Goal: Find specific fact: Find specific fact

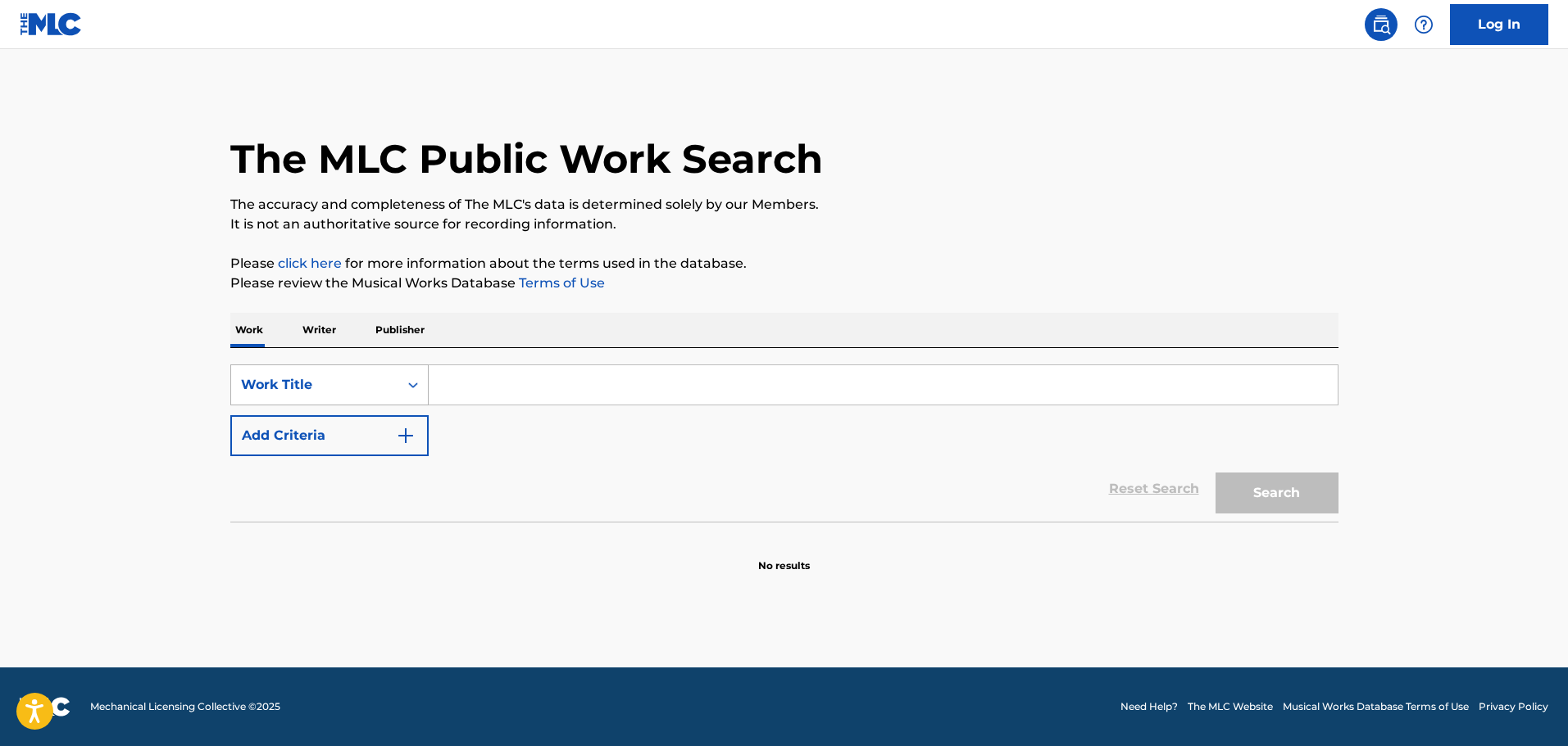
click at [402, 378] on div "Search Form" at bounding box center [412, 384] width 30 height 30
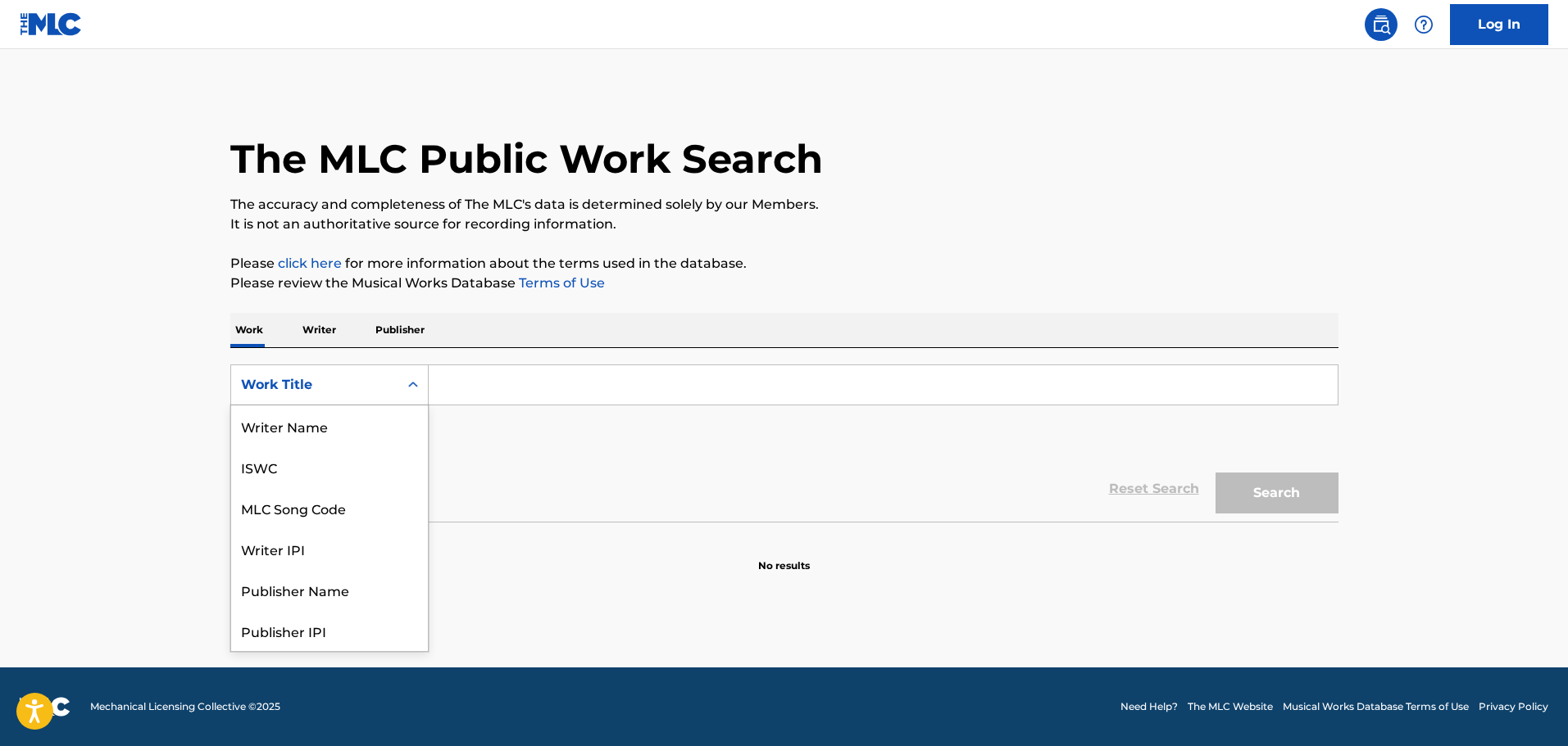
scroll to position [82, 0]
drag, startPoint x: 296, startPoint y: 427, endPoint x: 466, endPoint y: 410, distance: 170.8
click at [297, 427] on div "MLC Song Code" at bounding box center [330, 426] width 197 height 41
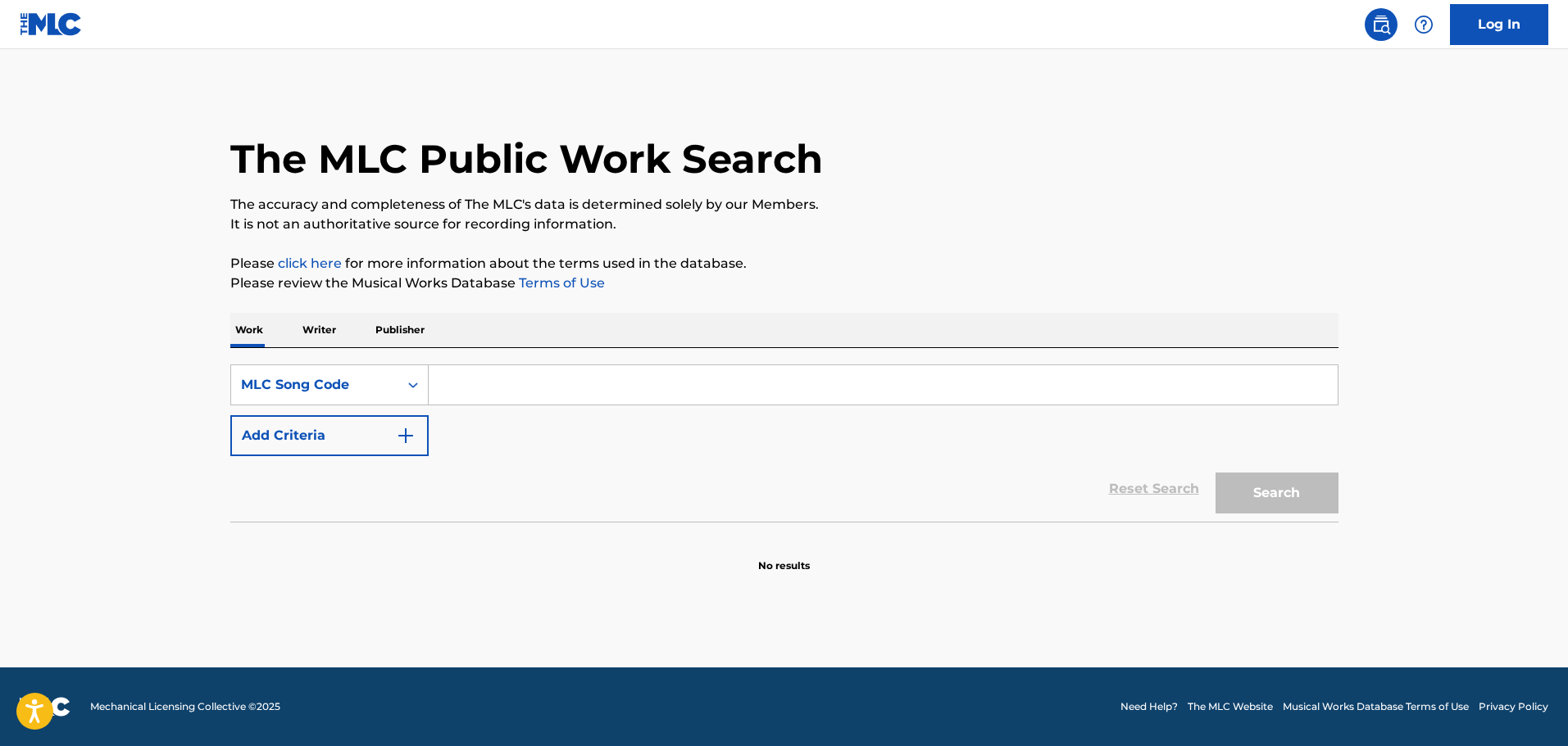
drag, startPoint x: 571, startPoint y: 401, endPoint x: 563, endPoint y: 395, distance: 10.0
click at [569, 399] on input "Search Form" at bounding box center [883, 384] width 909 height 39
paste input "M8977F"
type input "M8977F"
click at [1247, 493] on button "Search" at bounding box center [1277, 493] width 123 height 41
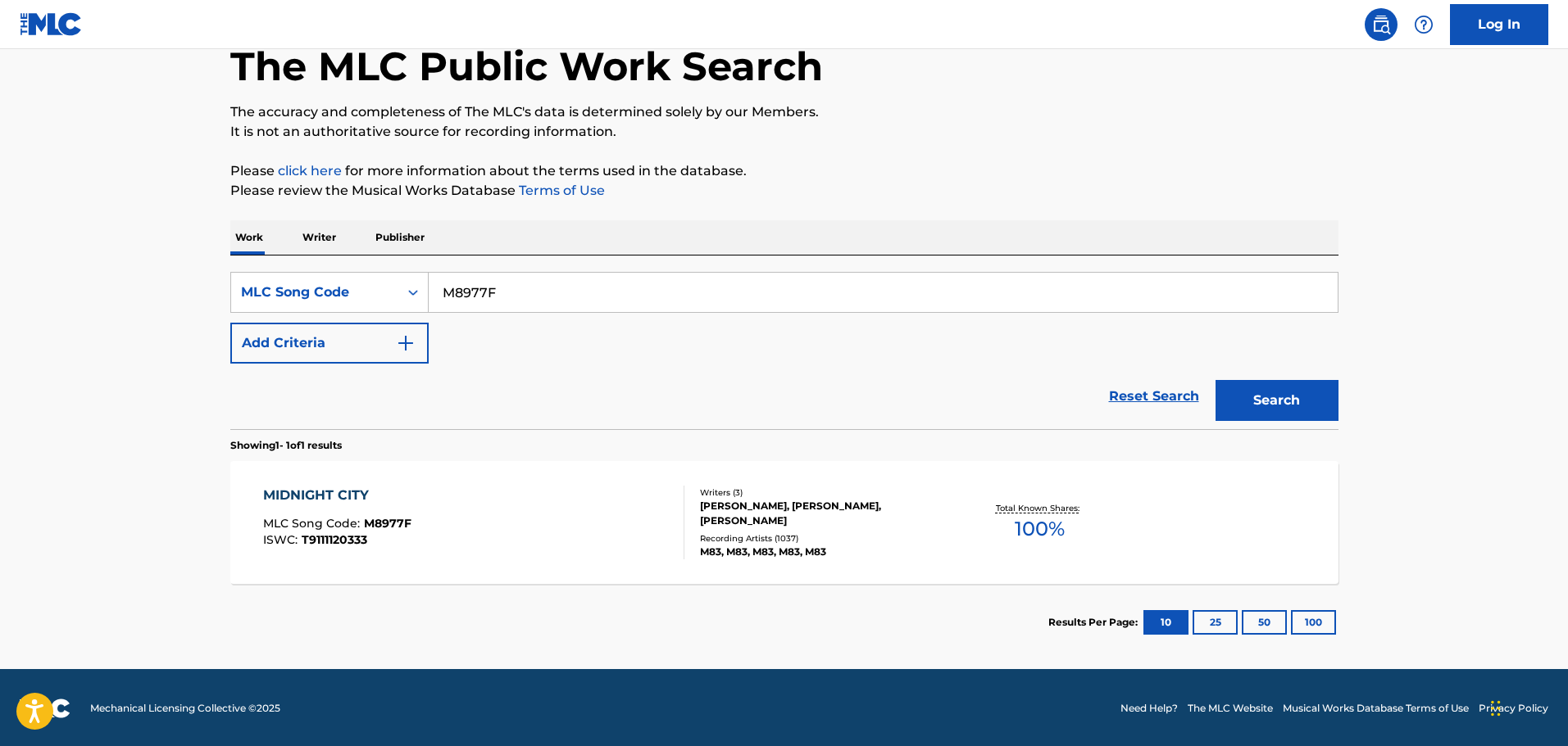
scroll to position [95, 0]
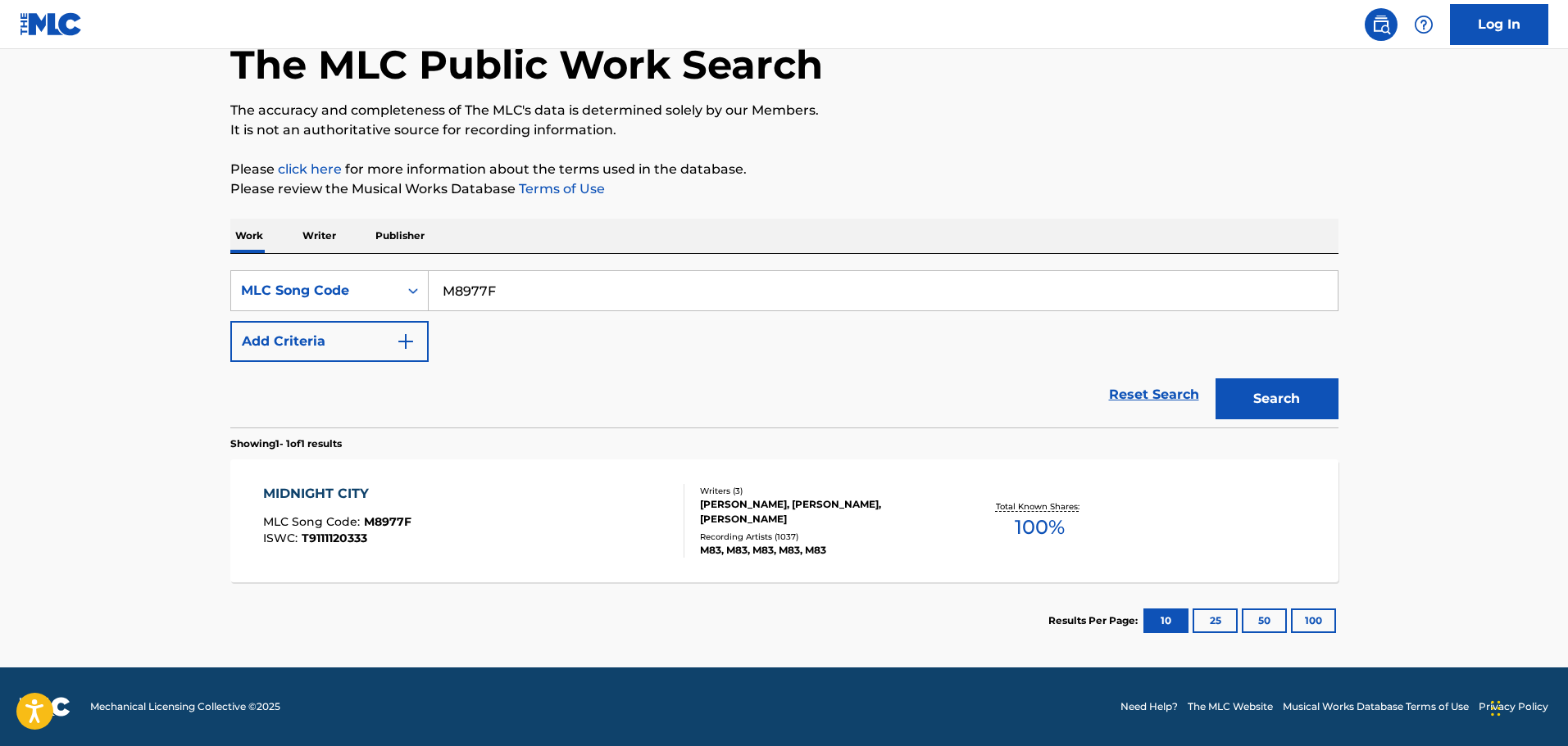
click at [615, 503] on div "MIDNIGHT CITY MLC Song Code : M8977F ISWC : T9111120333" at bounding box center [474, 520] width 421 height 74
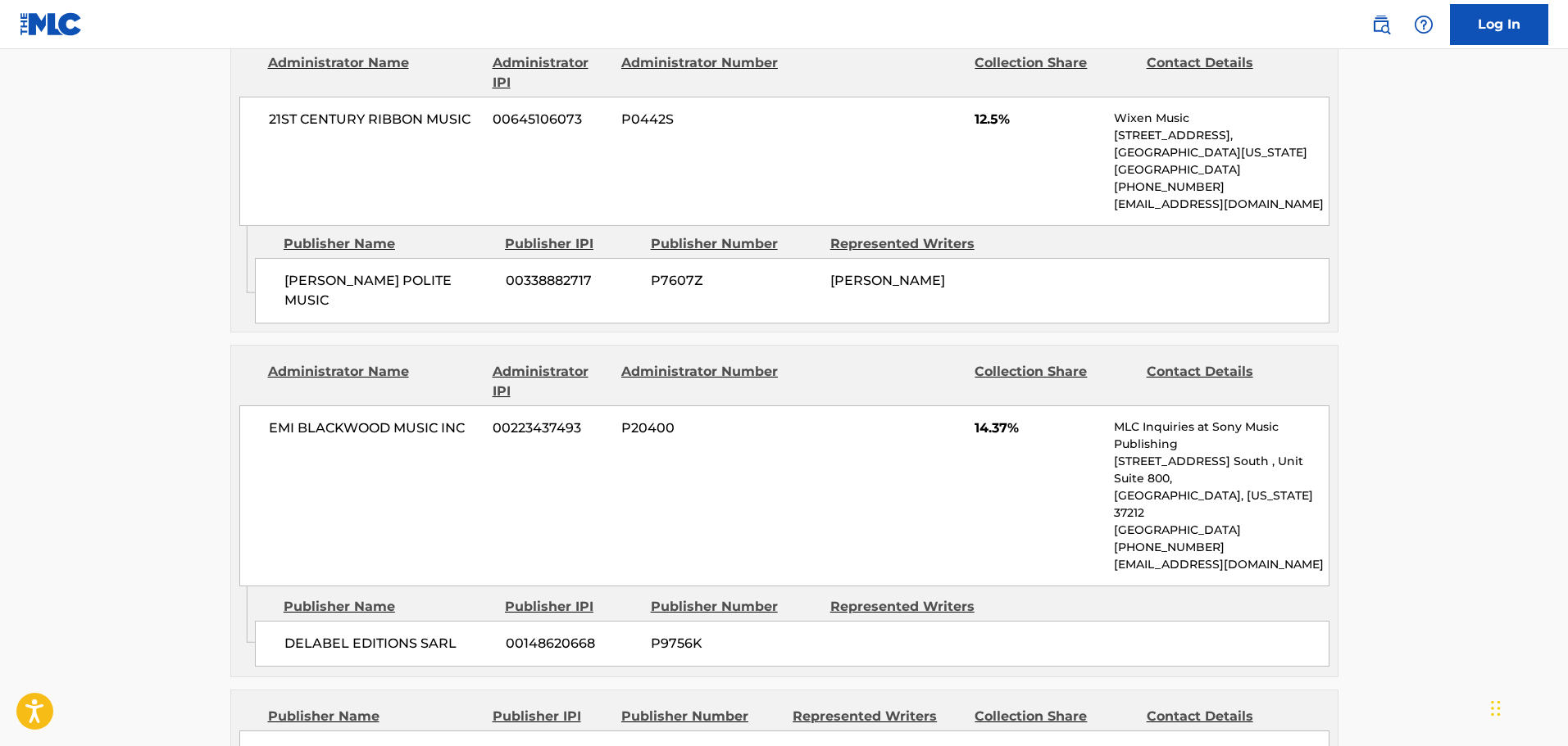
scroll to position [1638, 0]
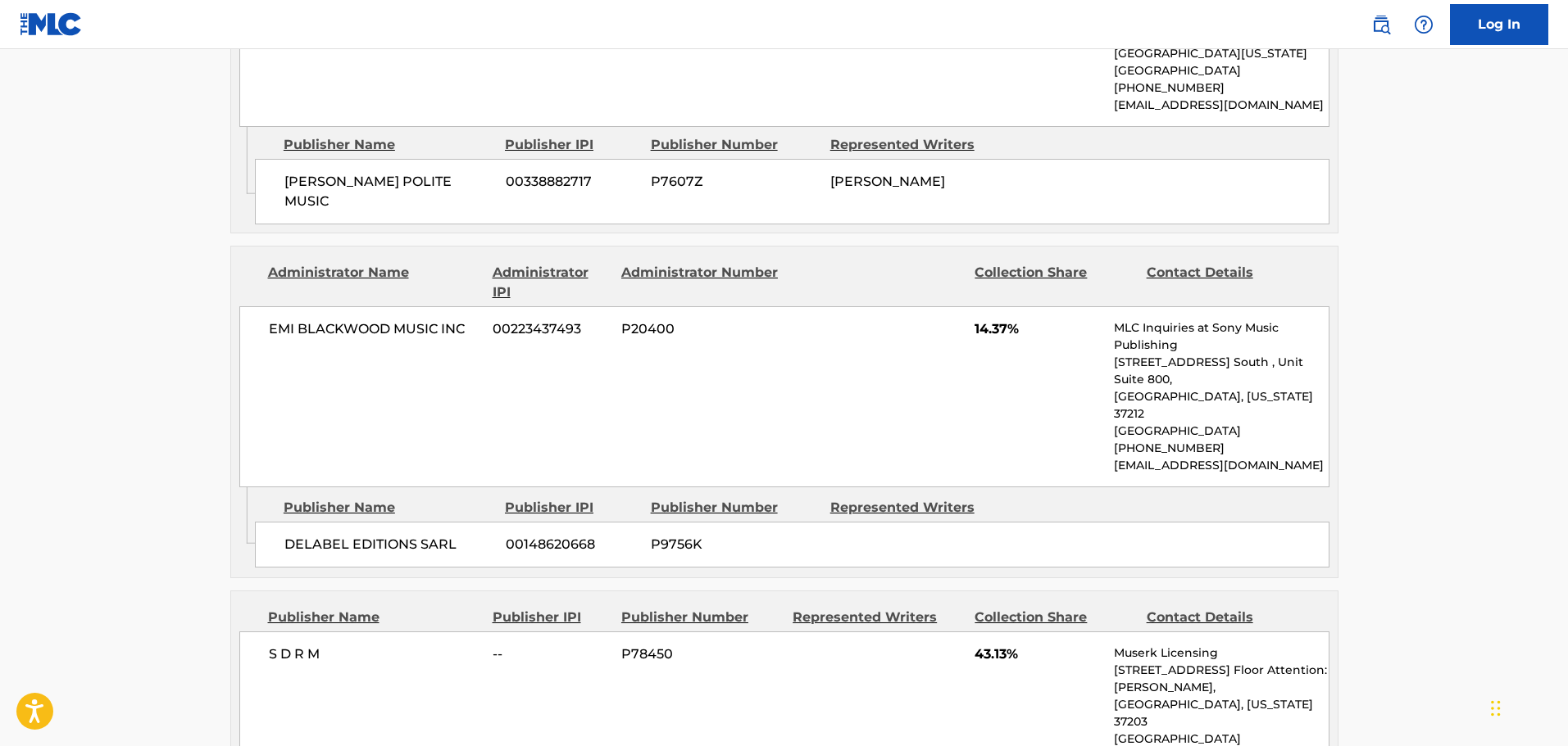
drag, startPoint x: 1447, startPoint y: 153, endPoint x: 1421, endPoint y: 137, distance: 30.5
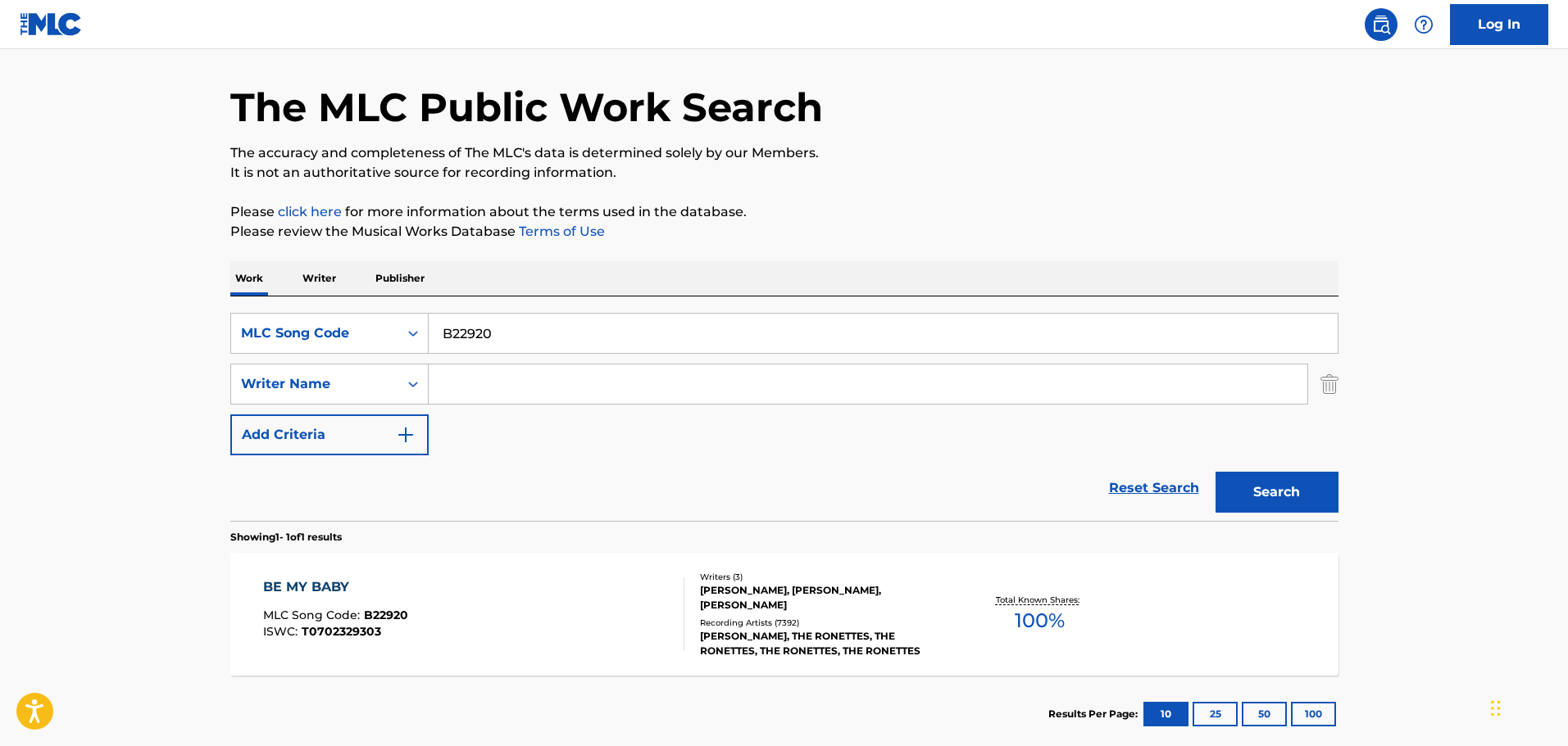
click at [485, 336] on input "B22920" at bounding box center [883, 333] width 909 height 39
drag, startPoint x: 439, startPoint y: 311, endPoint x: 249, endPoint y: 282, distance: 192.2
click at [249, 282] on div "Work Writer Publisher SearchWithCriteria0551437d-4dbc-4c99-80a3-fac9f4751063 ML…" at bounding box center [784, 507] width 1108 height 492
paste input "OVABWO"
type input "OVABWO"
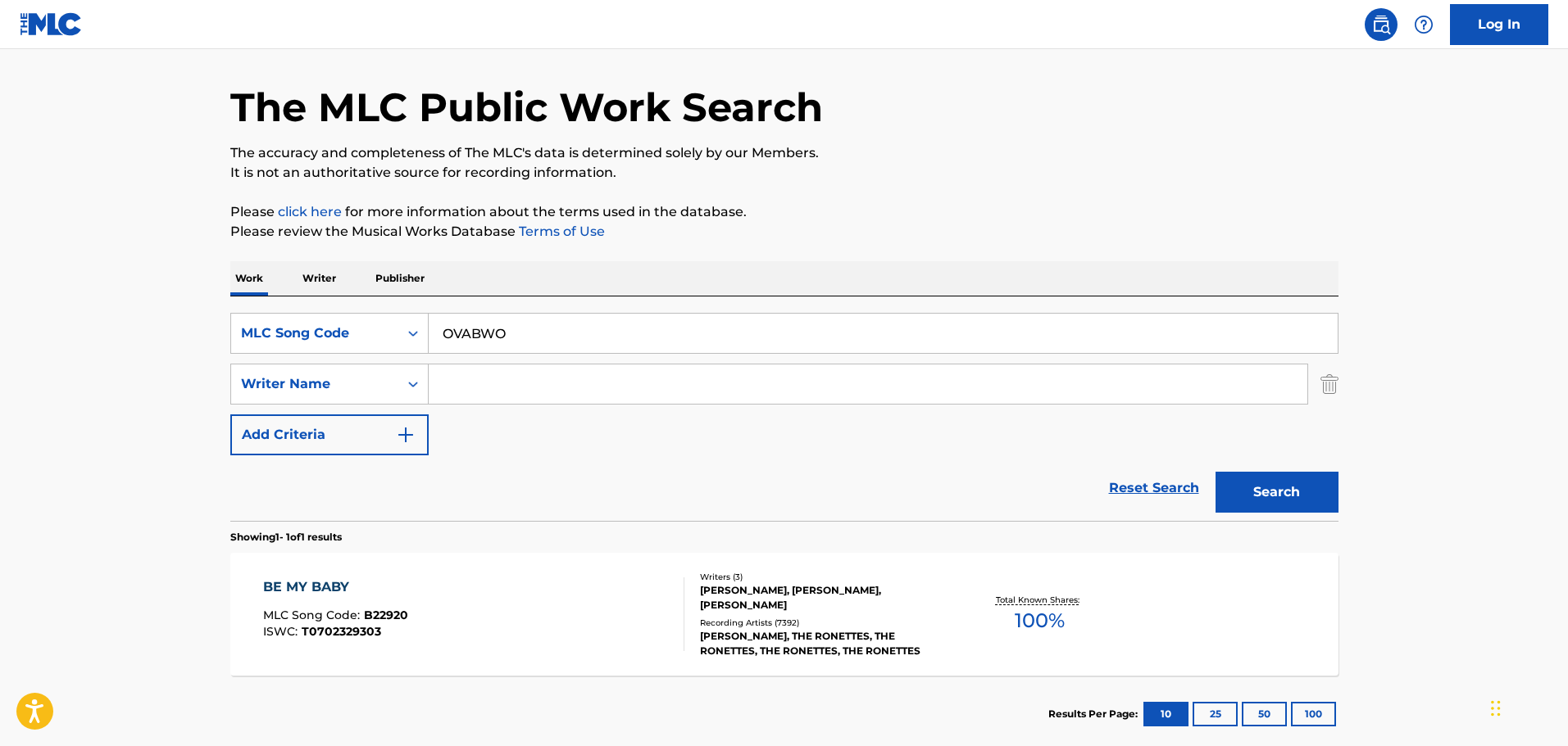
click at [1244, 468] on div "Search" at bounding box center [1272, 488] width 131 height 66
click at [1251, 479] on button "Search" at bounding box center [1277, 492] width 123 height 41
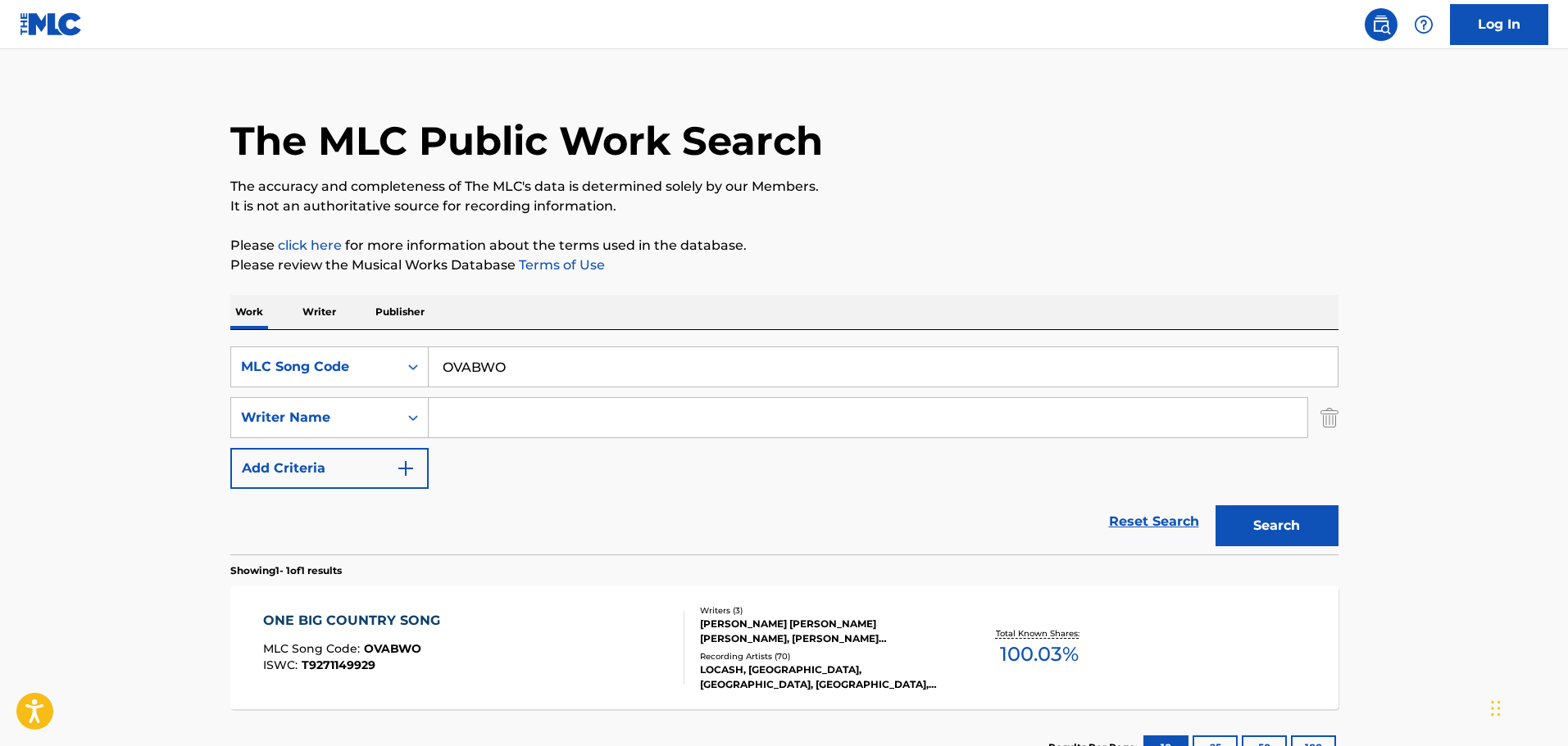
scroll to position [52, 0]
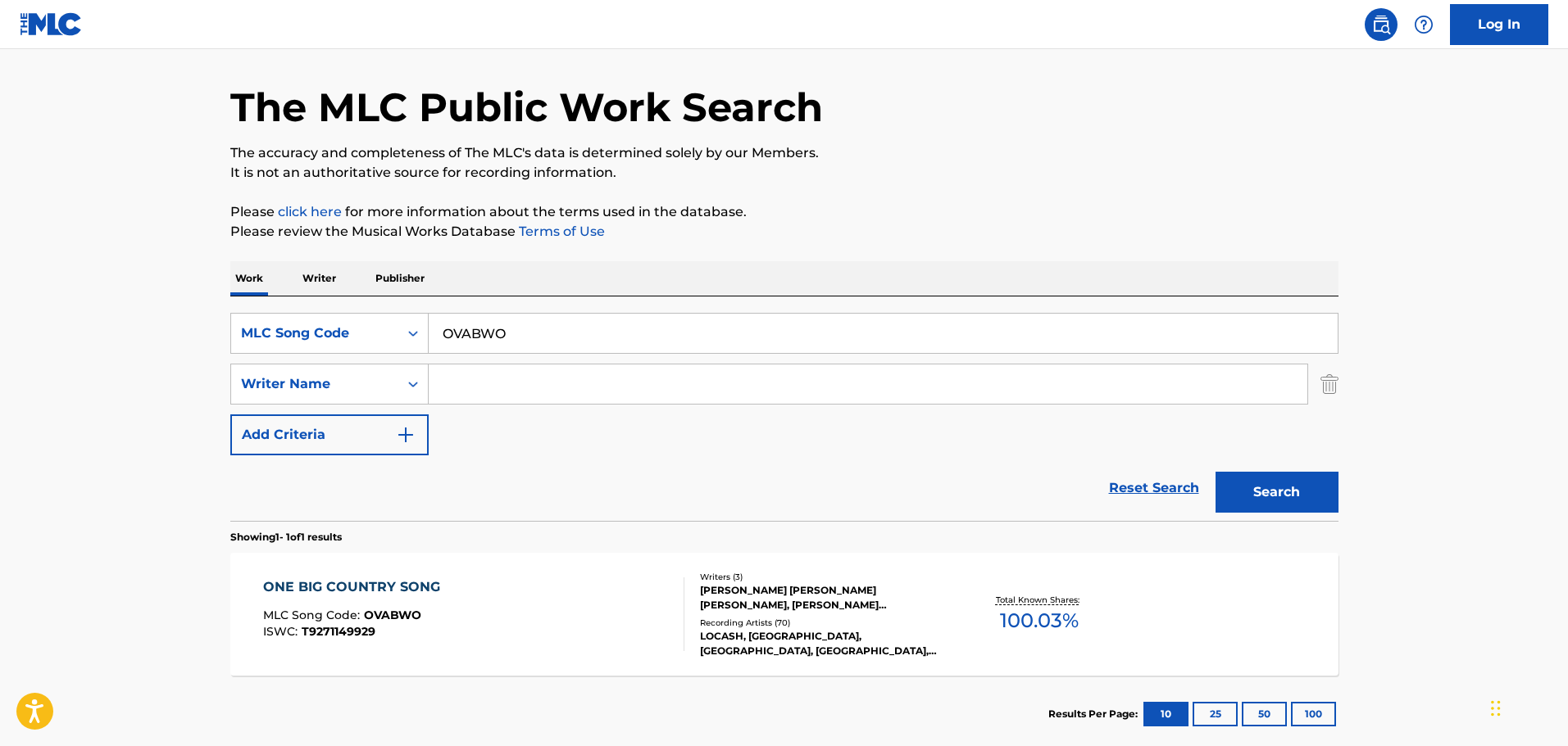
click at [521, 616] on div "ONE BIG COUNTRY SONG MLC Song Code : OVABWO ISWC : T9271149929" at bounding box center [474, 614] width 421 height 74
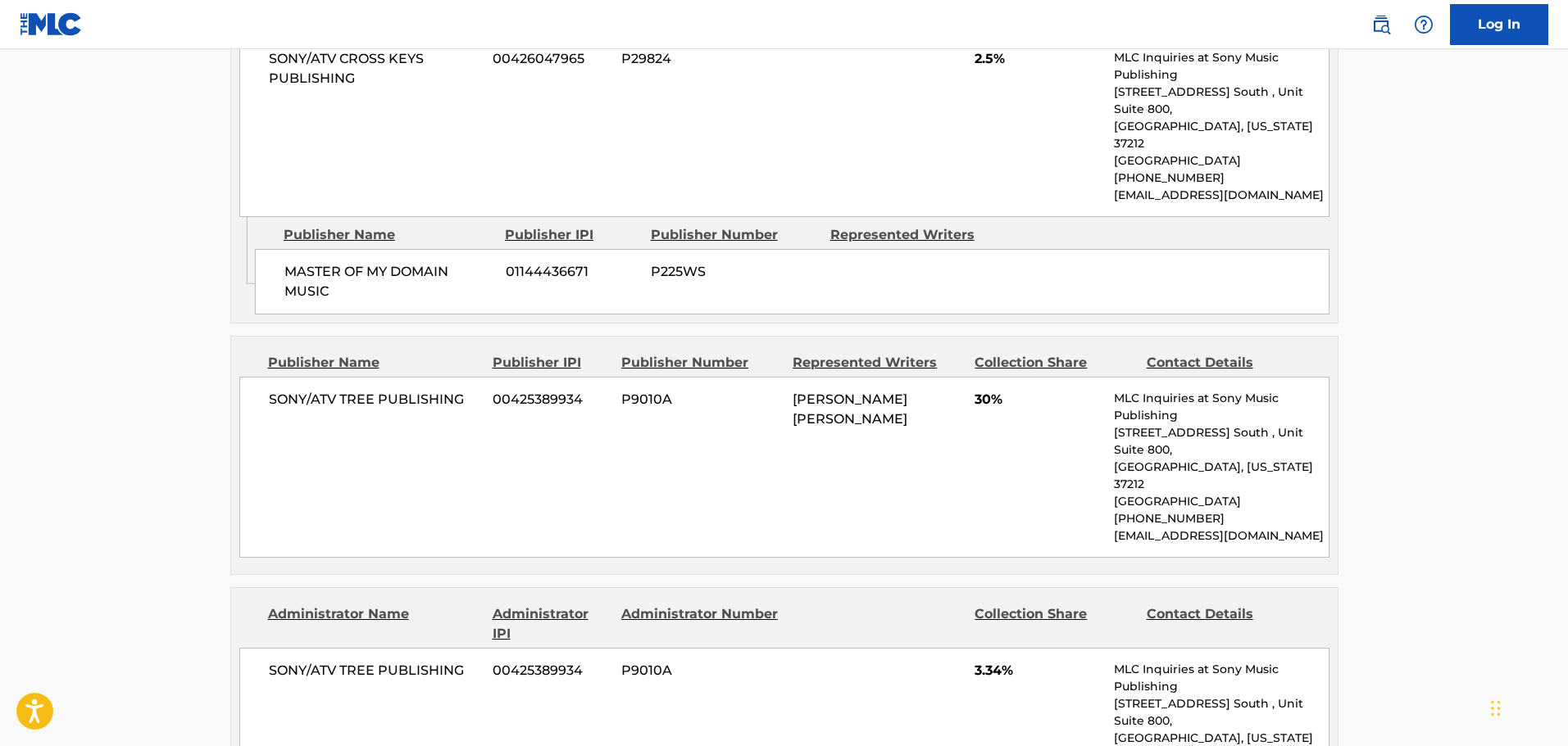
scroll to position [1311, 0]
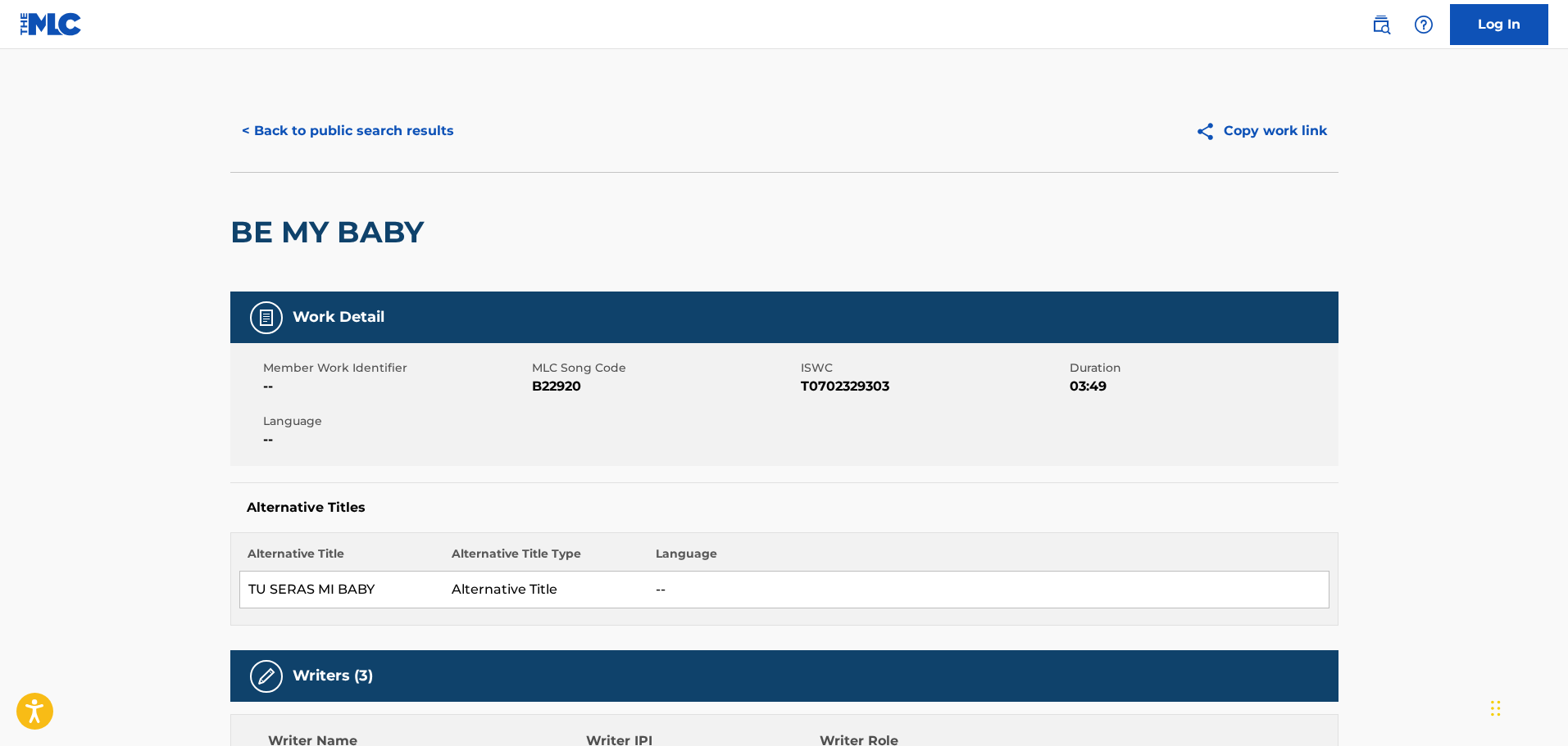
click at [409, 123] on button "< Back to public search results" at bounding box center [348, 131] width 235 height 41
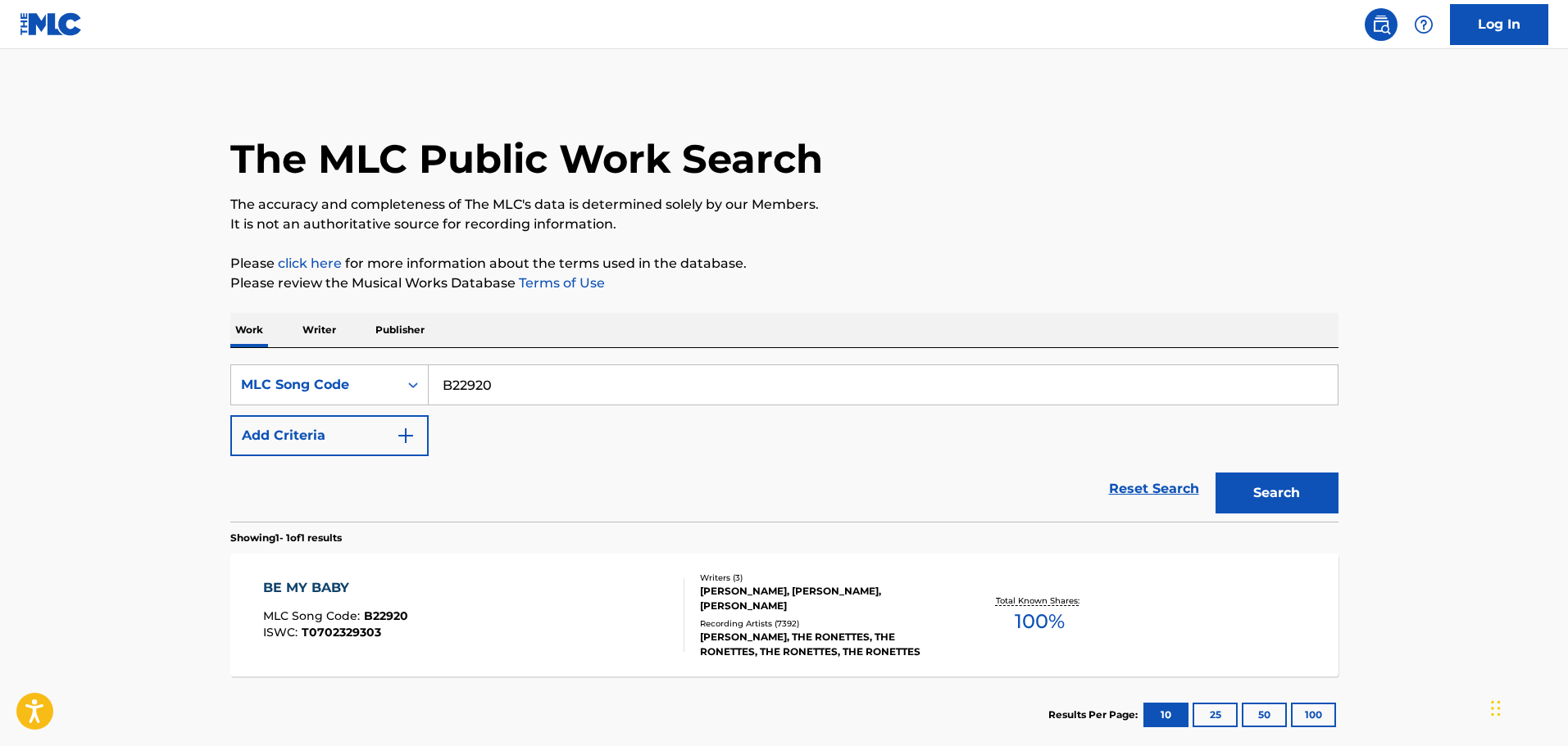
drag, startPoint x: 519, startPoint y: 383, endPoint x: 175, endPoint y: 306, distance: 352.5
click at [175, 306] on main "The MLC Public Work Search The accuracy and completeness of The MLC's data is d…" at bounding box center [784, 405] width 1568 height 713
paste input "OM3XHQ"
type input "OM3XHQ"
click at [1310, 485] on button "Search" at bounding box center [1277, 493] width 123 height 41
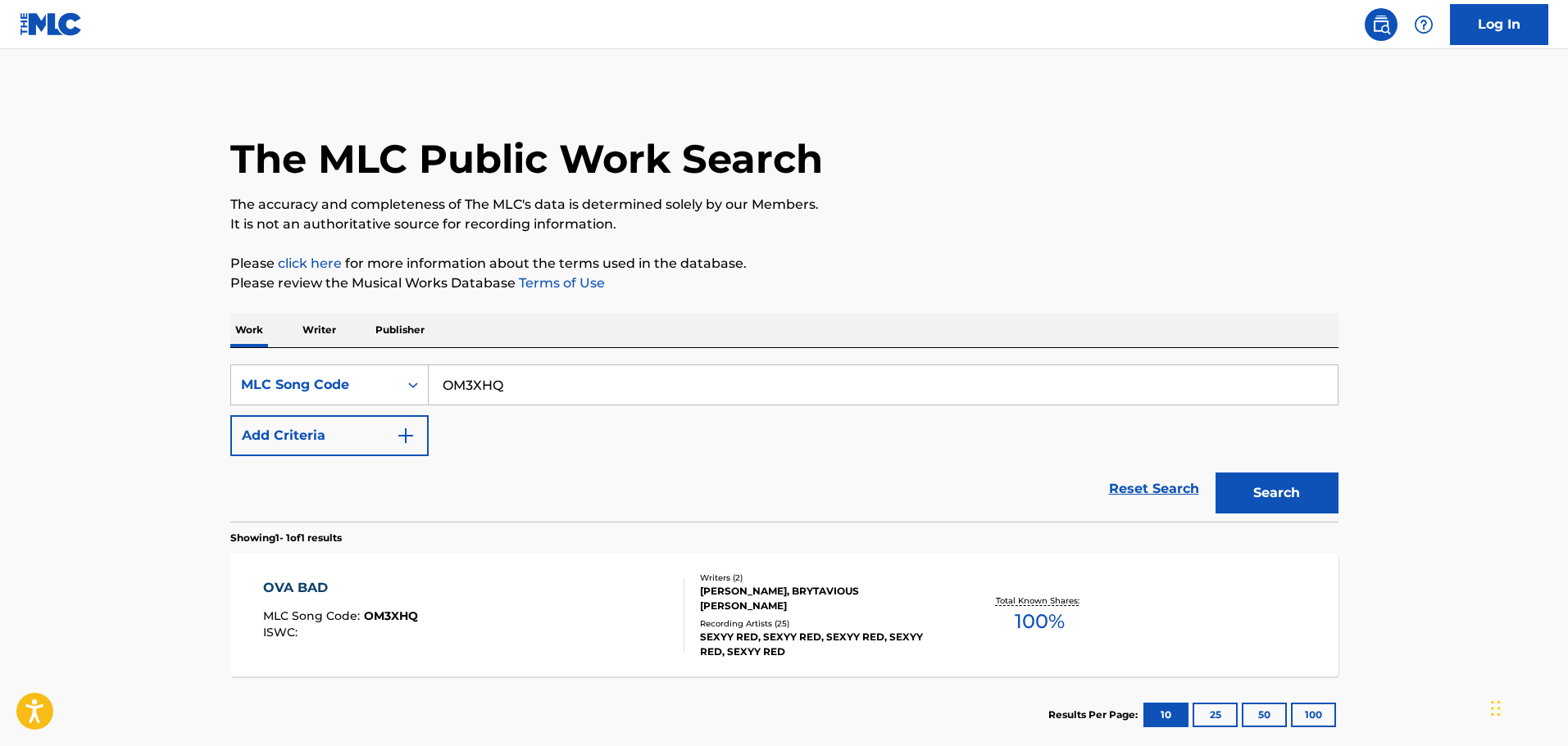
click at [633, 598] on div "OVA BAD MLC Song Code : OM3XHQ ISWC :" at bounding box center [474, 615] width 421 height 74
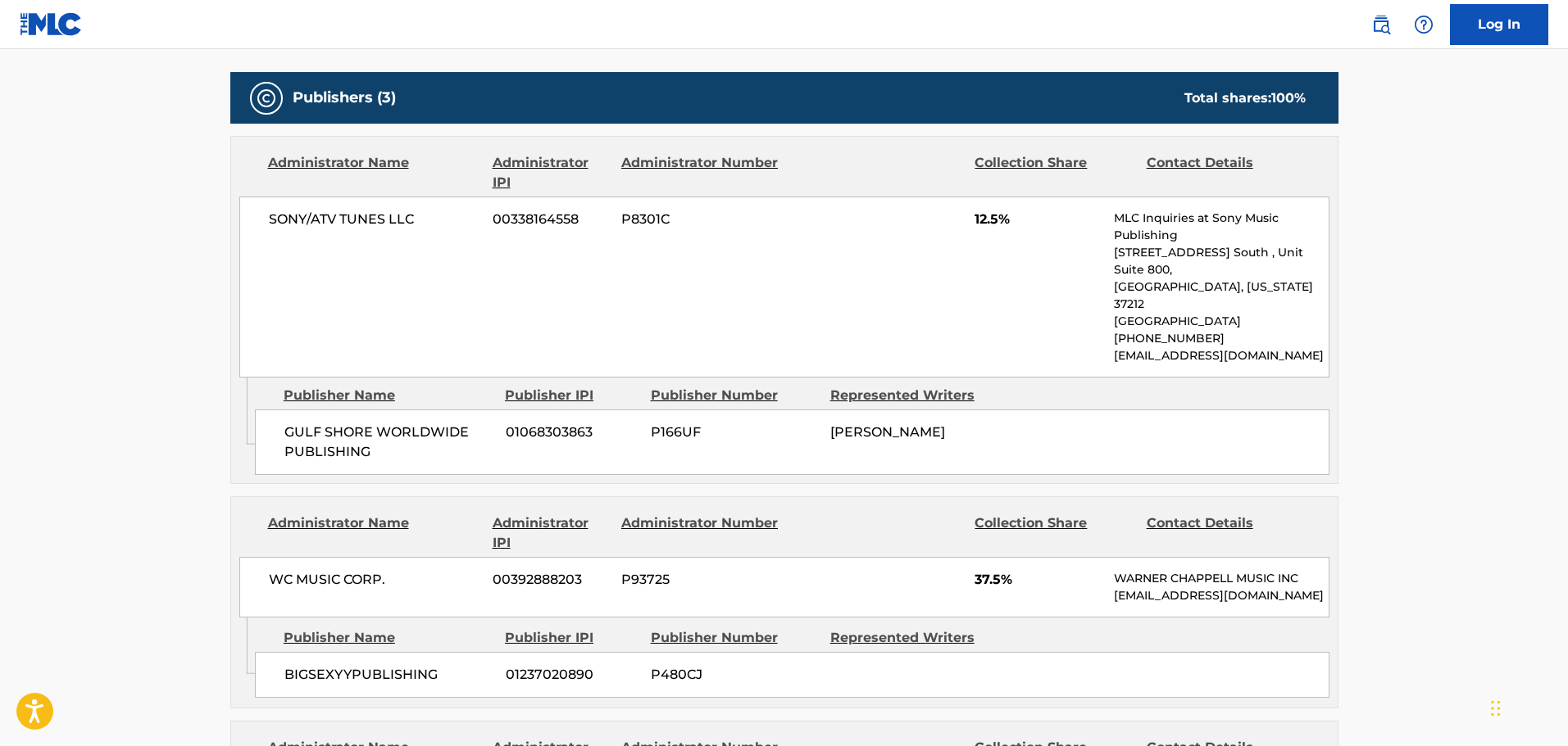
scroll to position [737, 0]
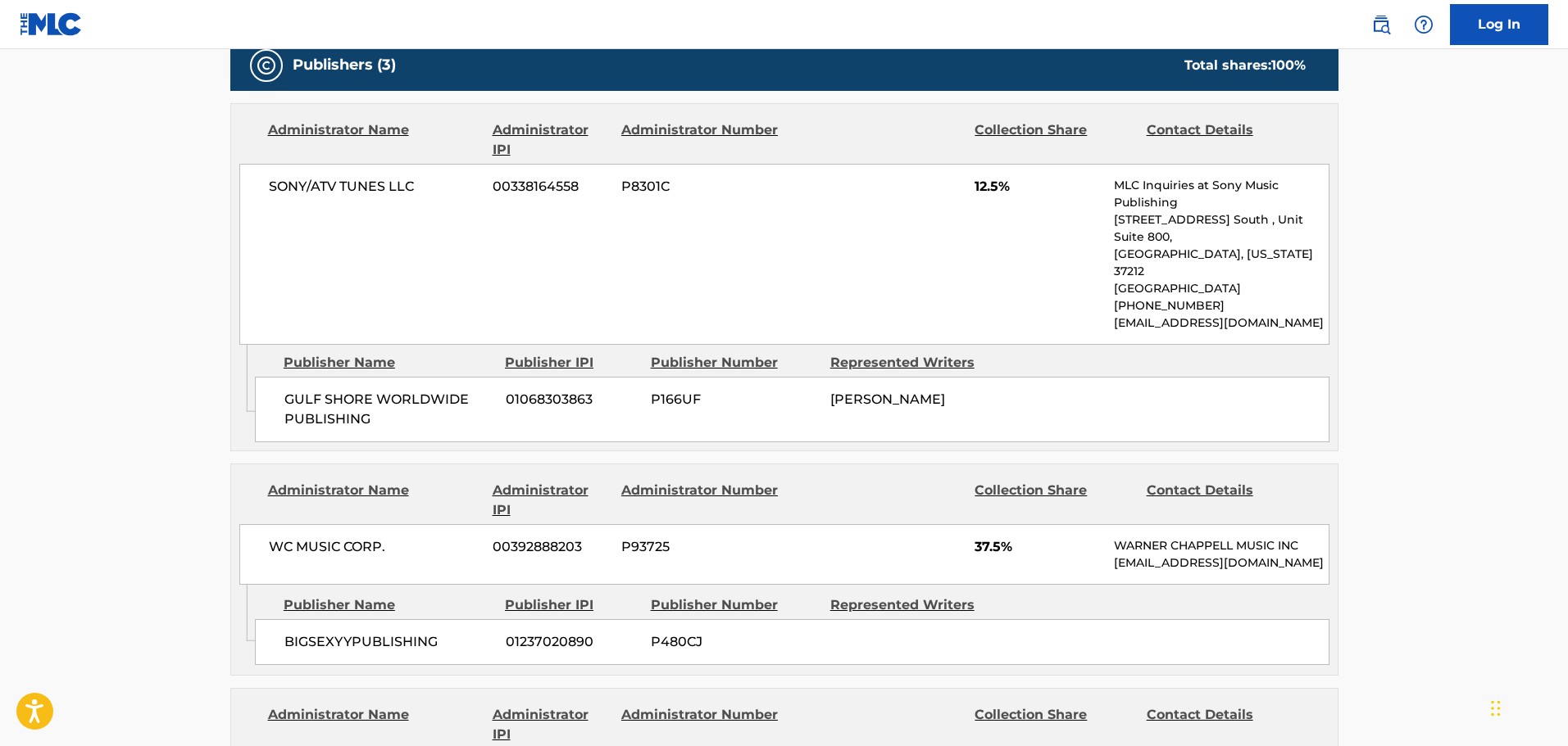
click at [454, 236] on div "SONY/ATV TUNES LLC 00338164558 P8301C 12.5% MLC Inquiries at Sony Music Publish…" at bounding box center [784, 253] width 1090 height 181
click at [456, 465] on div "Administrator Name Administrator IPI Administrator Number Collection Share Cont…" at bounding box center [784, 525] width 1107 height 121
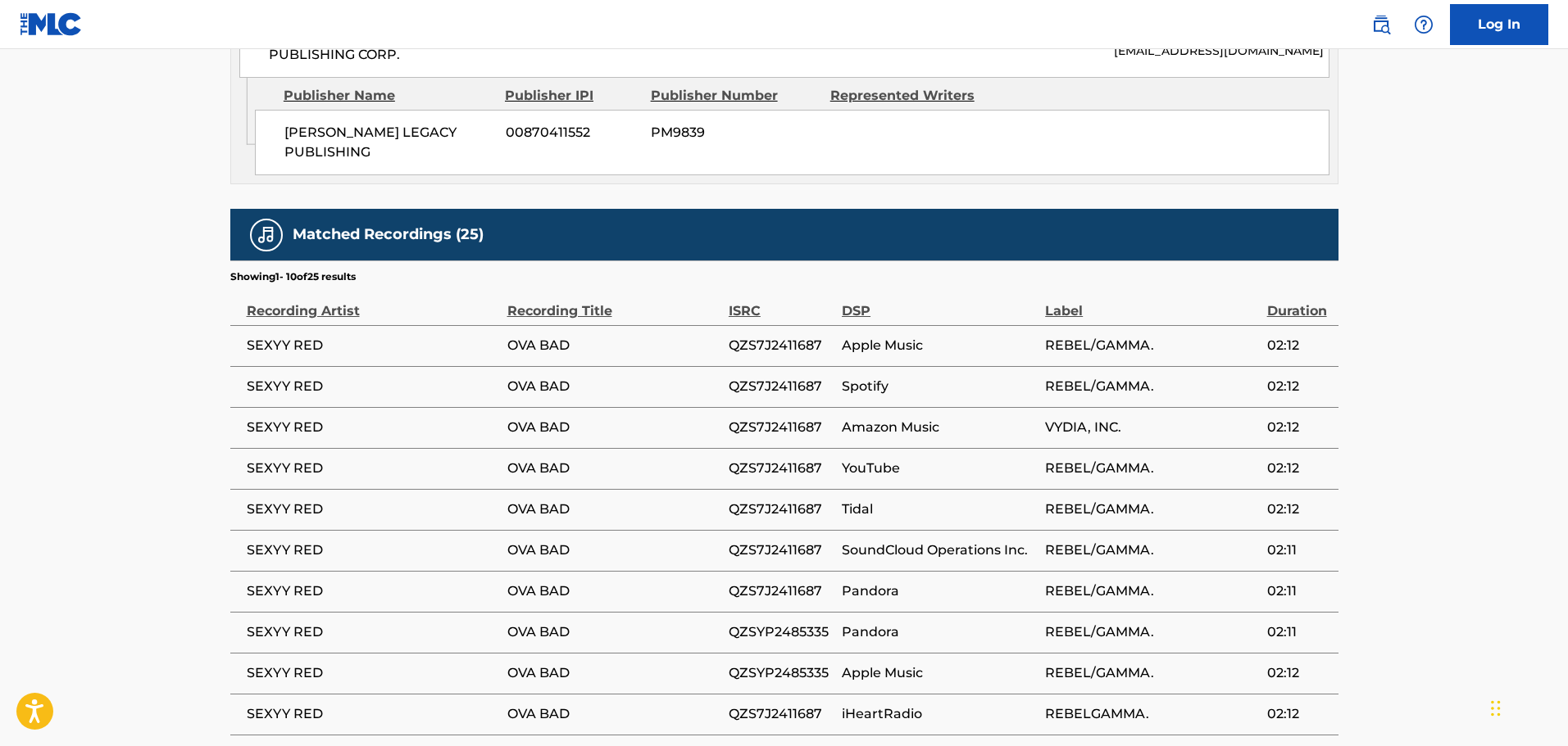
scroll to position [1475, 0]
click at [784, 335] on span "QZS7J2411687" at bounding box center [782, 344] width 105 height 20
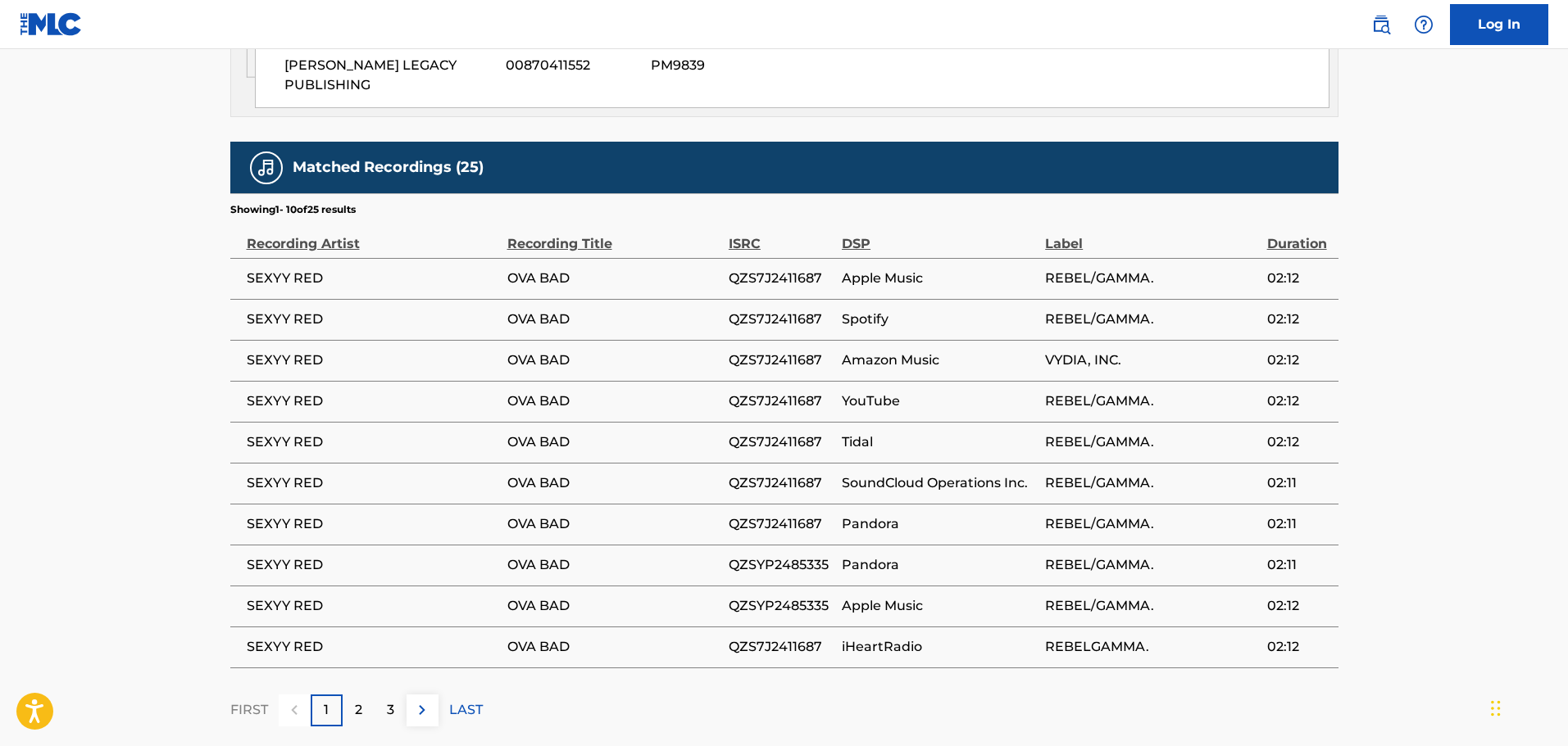
scroll to position [1606, 0]
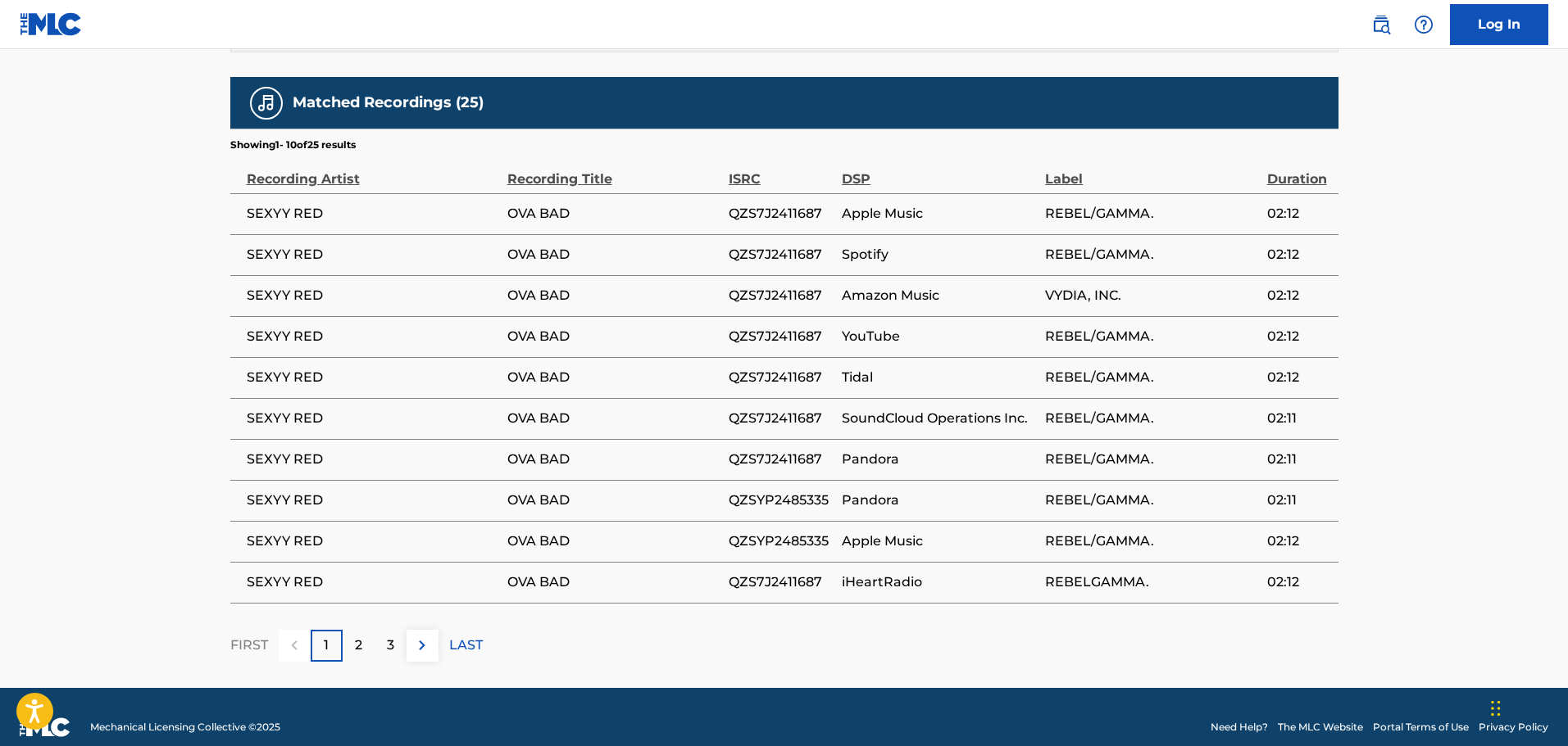
click at [750, 245] on span "QZS7J2411687" at bounding box center [782, 254] width 105 height 20
copy span "QZS7J2411687"
click at [597, 450] on td "OVA BAD" at bounding box center [617, 459] width 221 height 41
drag, startPoint x: 609, startPoint y: 260, endPoint x: 577, endPoint y: 250, distance: 33.5
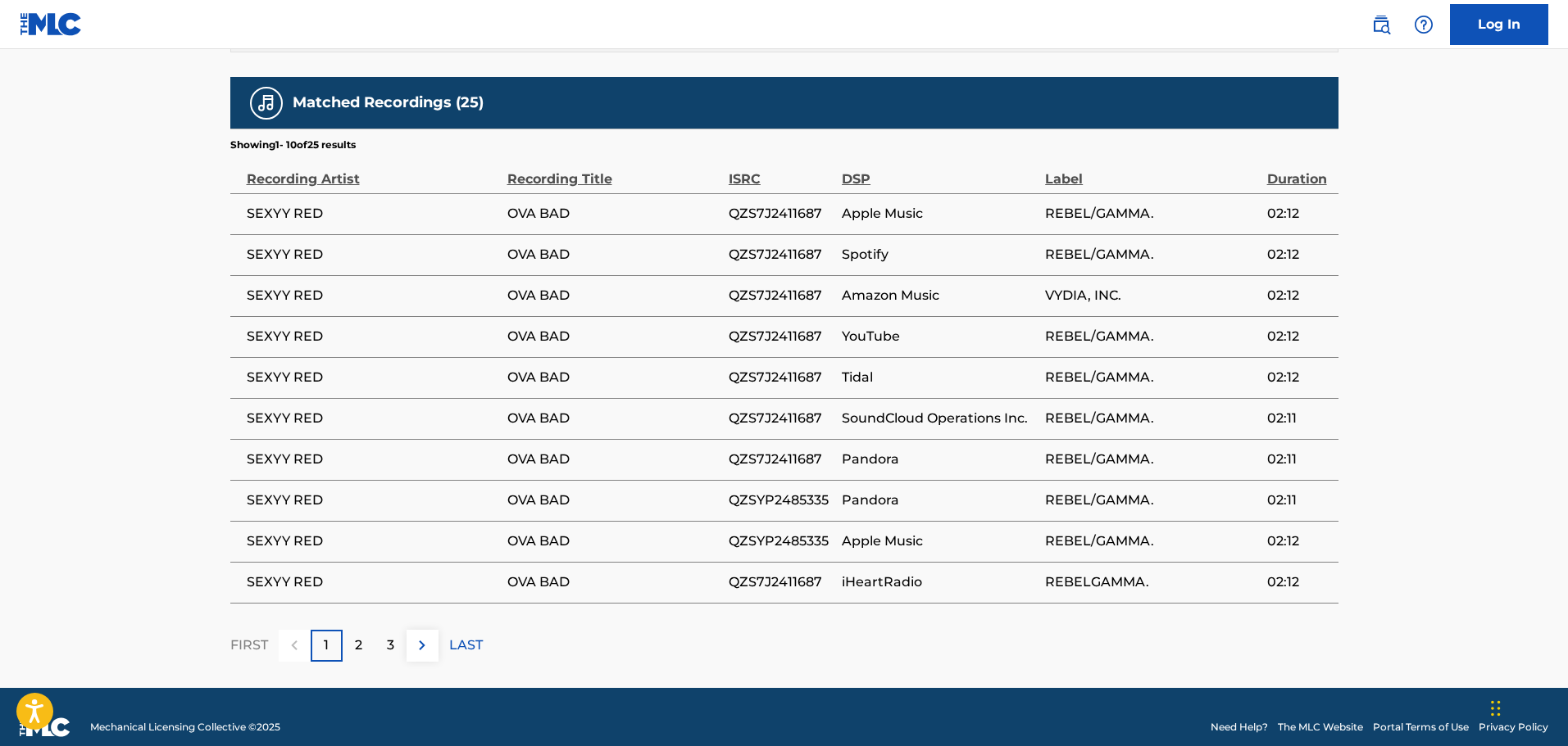
click at [609, 275] on td "OVA BAD" at bounding box center [617, 296] width 221 height 41
click at [762, 204] on span "QZS7J2411687" at bounding box center [782, 213] width 105 height 20
click at [776, 245] on span "QZS7J2411687" at bounding box center [782, 254] width 105 height 20
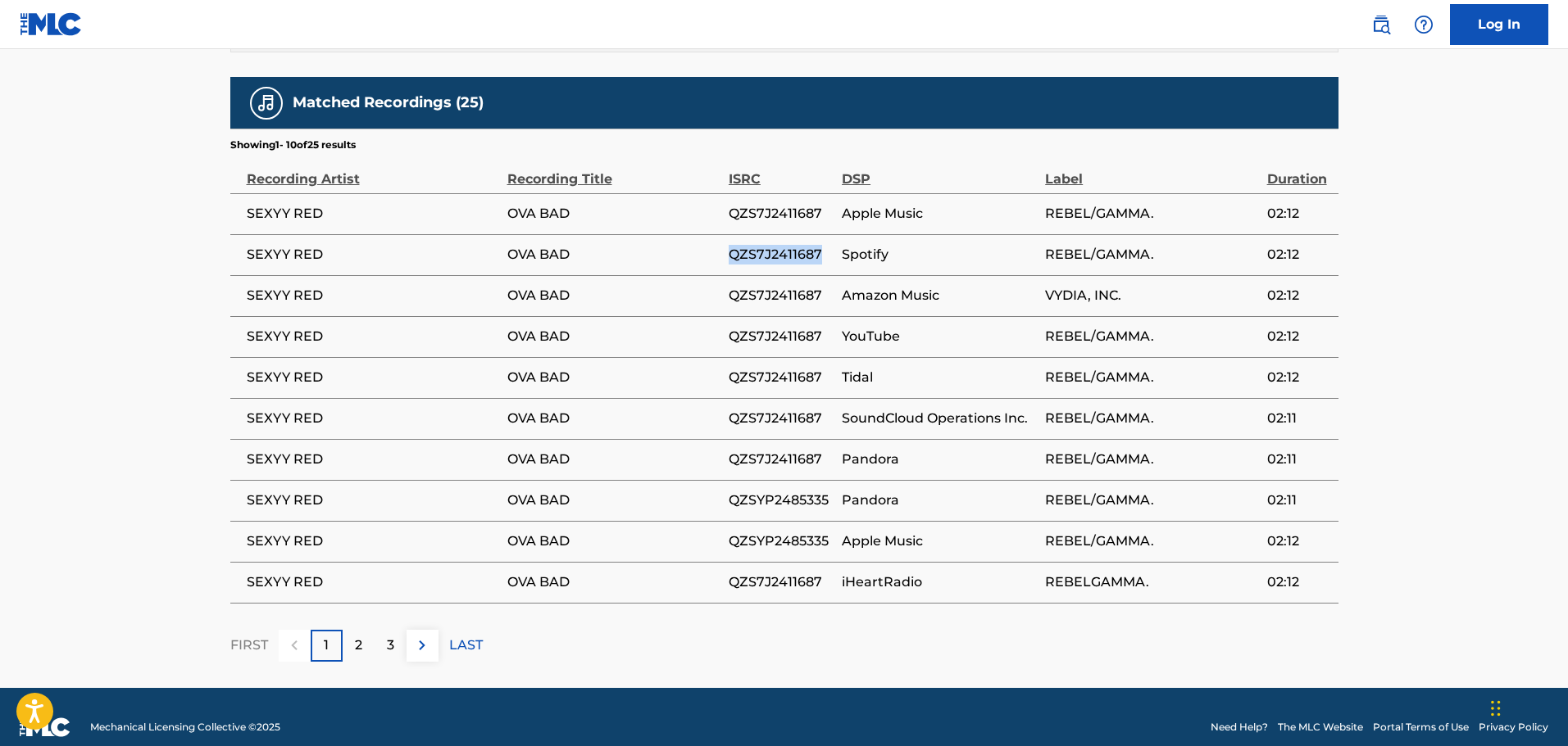
copy span "QZS7J2411687"
click at [400, 334] on td "SEXYY RED" at bounding box center [369, 337] width 277 height 41
click at [434, 288] on td "SEXYY RED" at bounding box center [369, 296] width 277 height 41
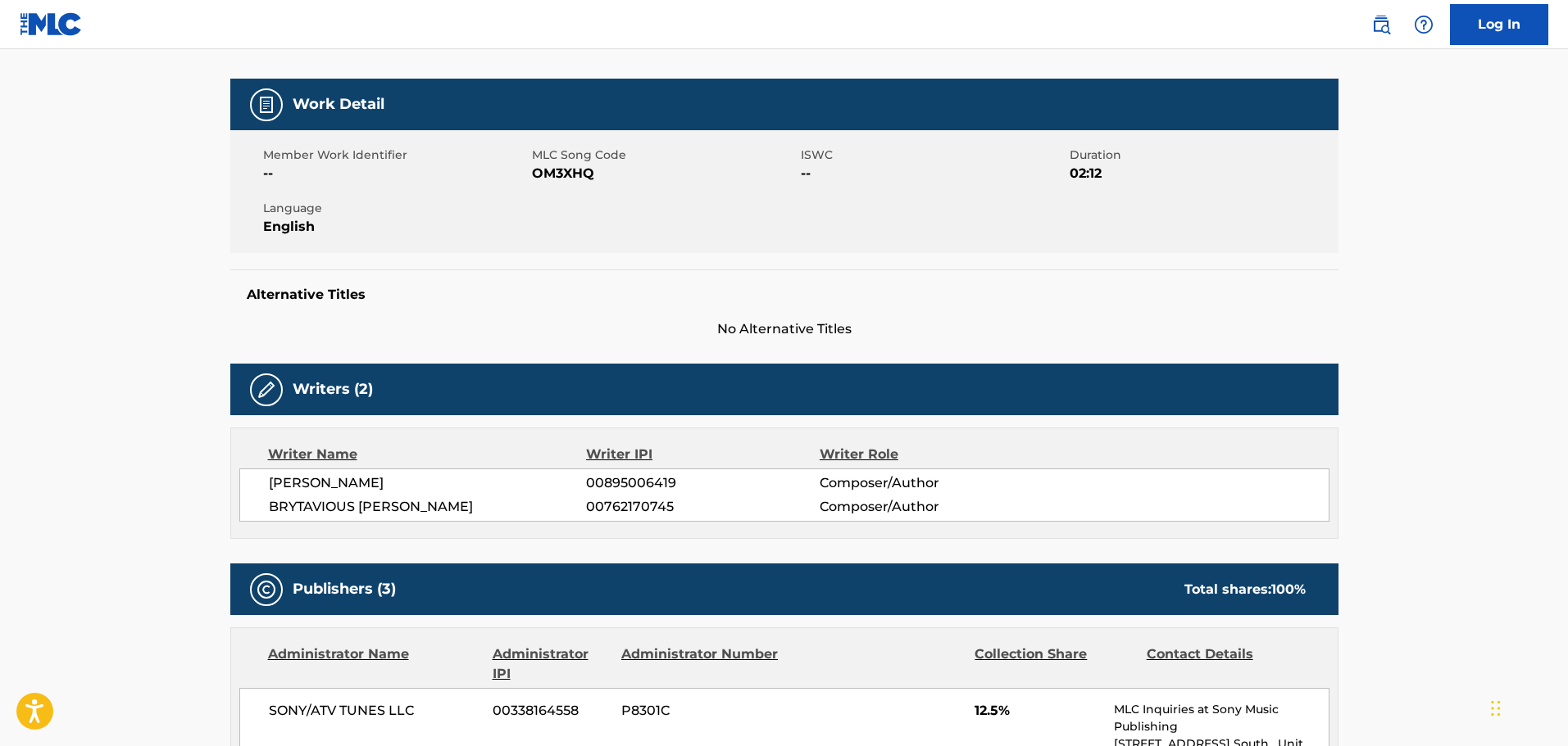
scroll to position [0, 0]
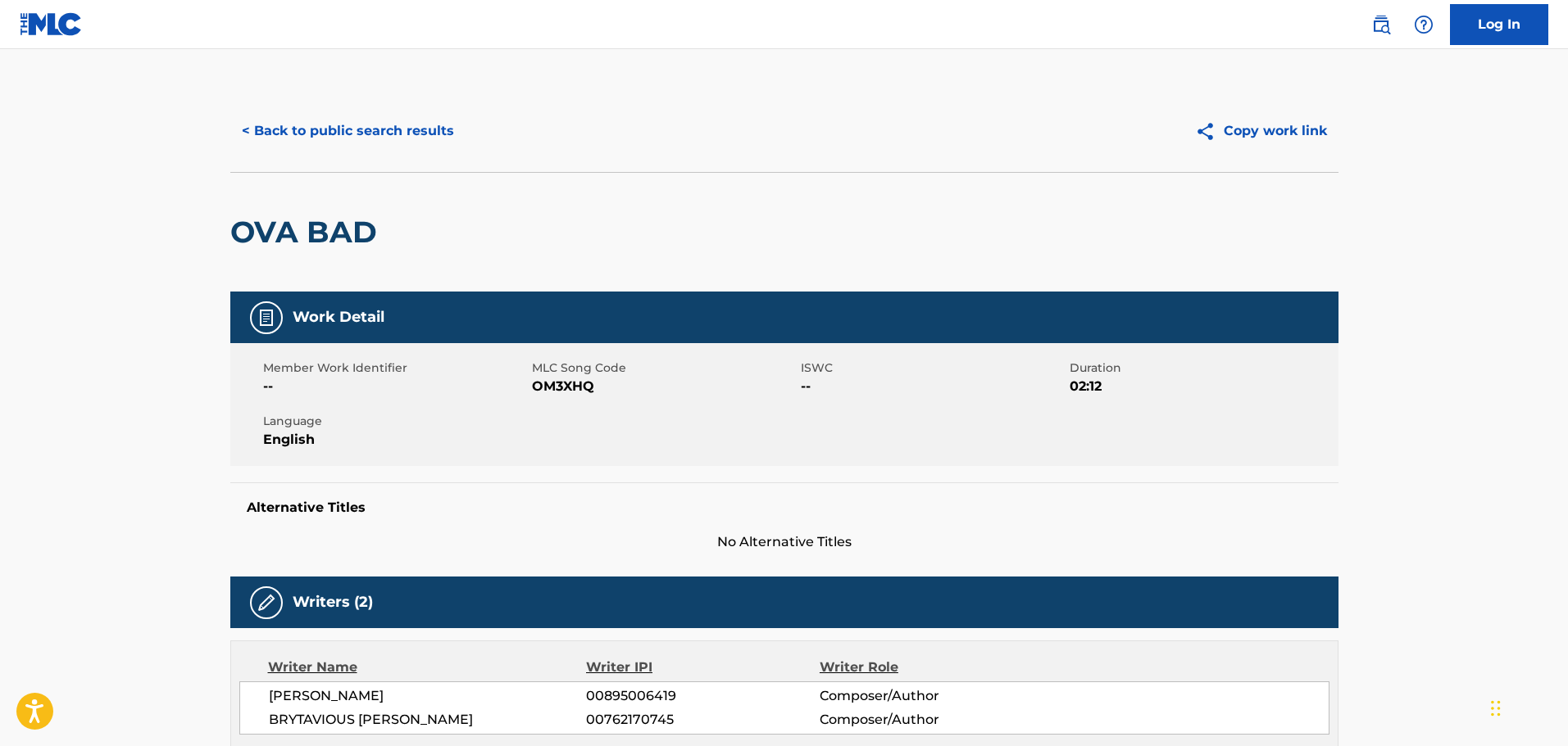
click at [551, 381] on span "OM3XHQ" at bounding box center [664, 386] width 265 height 20
copy span "OM3XHQ"
drag, startPoint x: 499, startPoint y: 268, endPoint x: 438, endPoint y: 254, distance: 62.6
click at [495, 265] on div "OVA BAD" at bounding box center [784, 231] width 1108 height 120
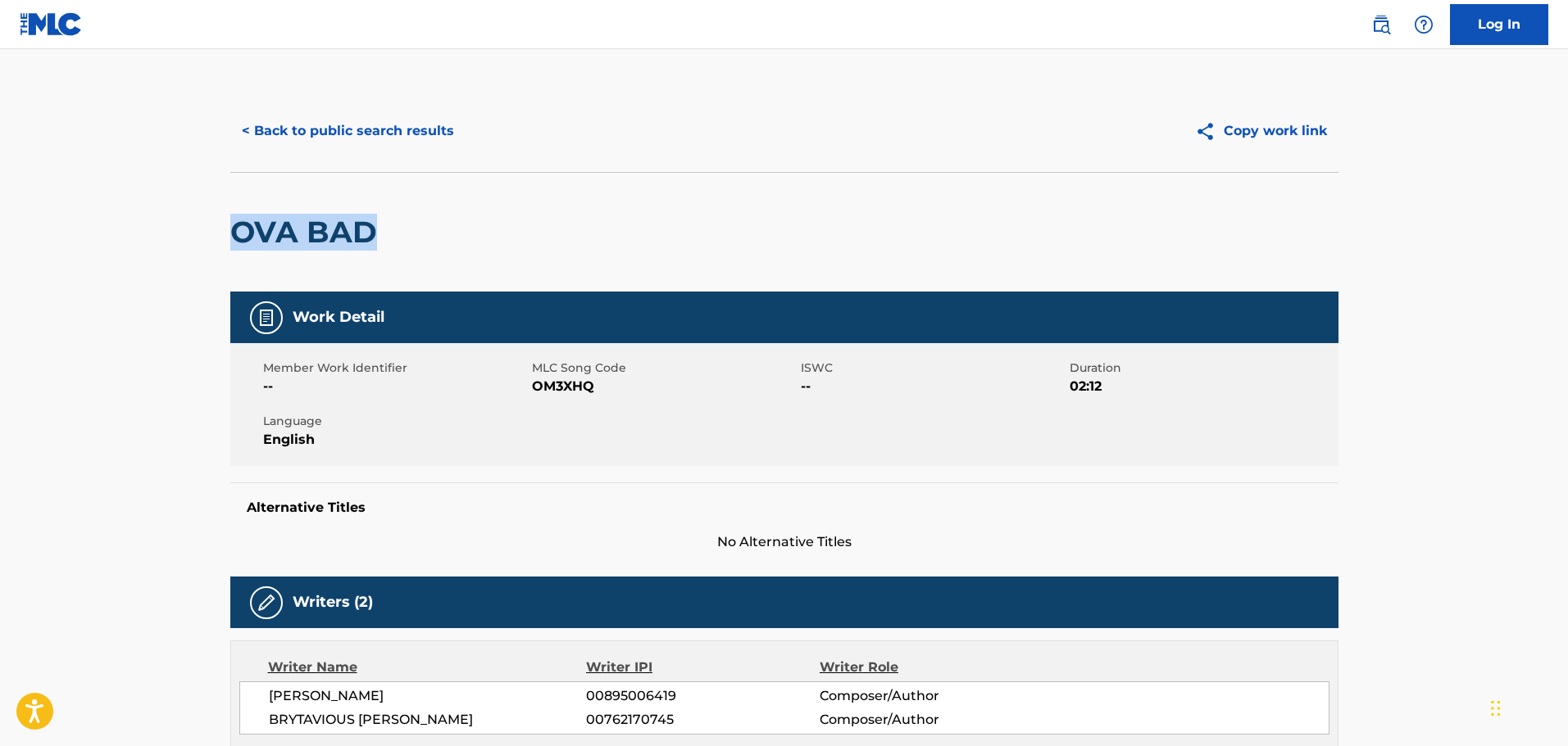
drag, startPoint x: 392, startPoint y: 244, endPoint x: 214, endPoint y: 221, distance: 179.5
copy h2 "OVA BAD"
